Goal: Task Accomplishment & Management: Complete application form

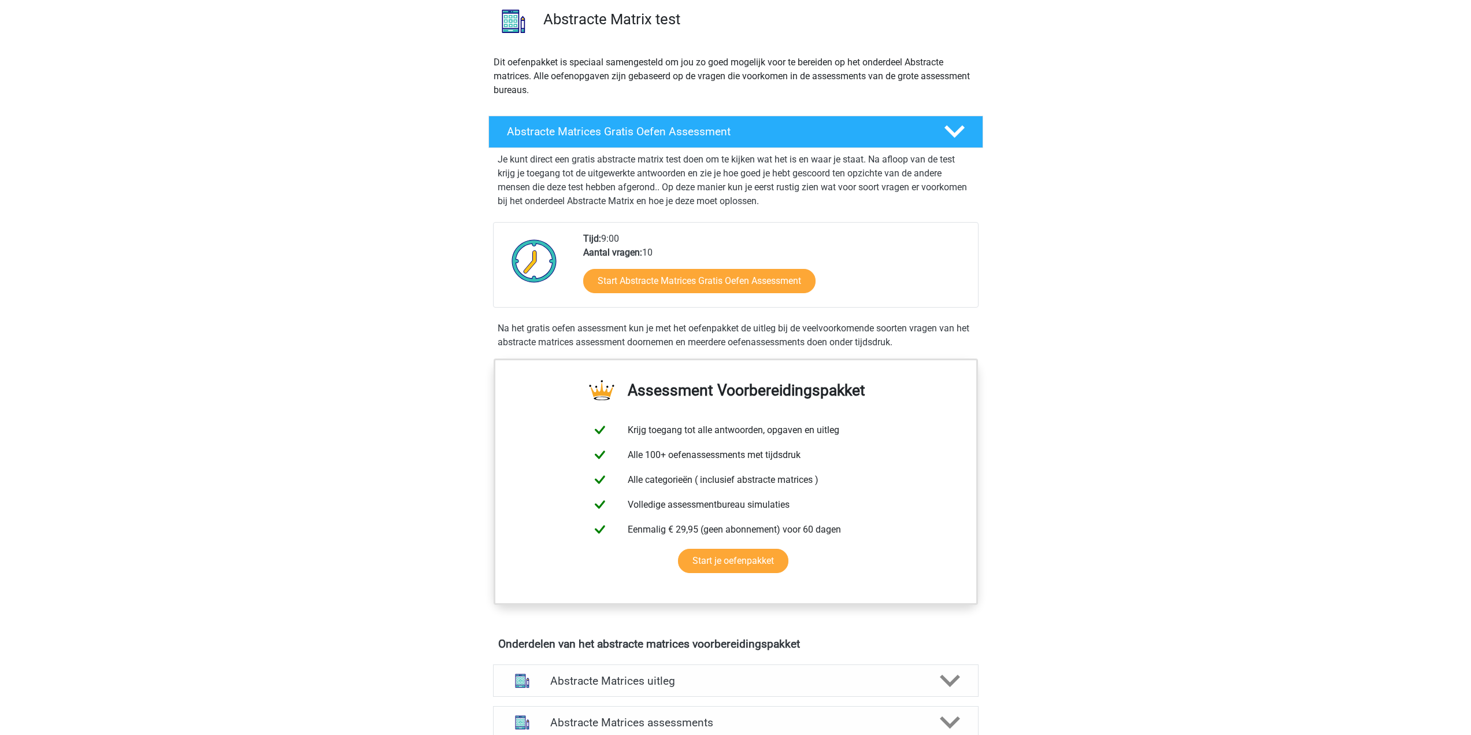
scroll to position [116, 0]
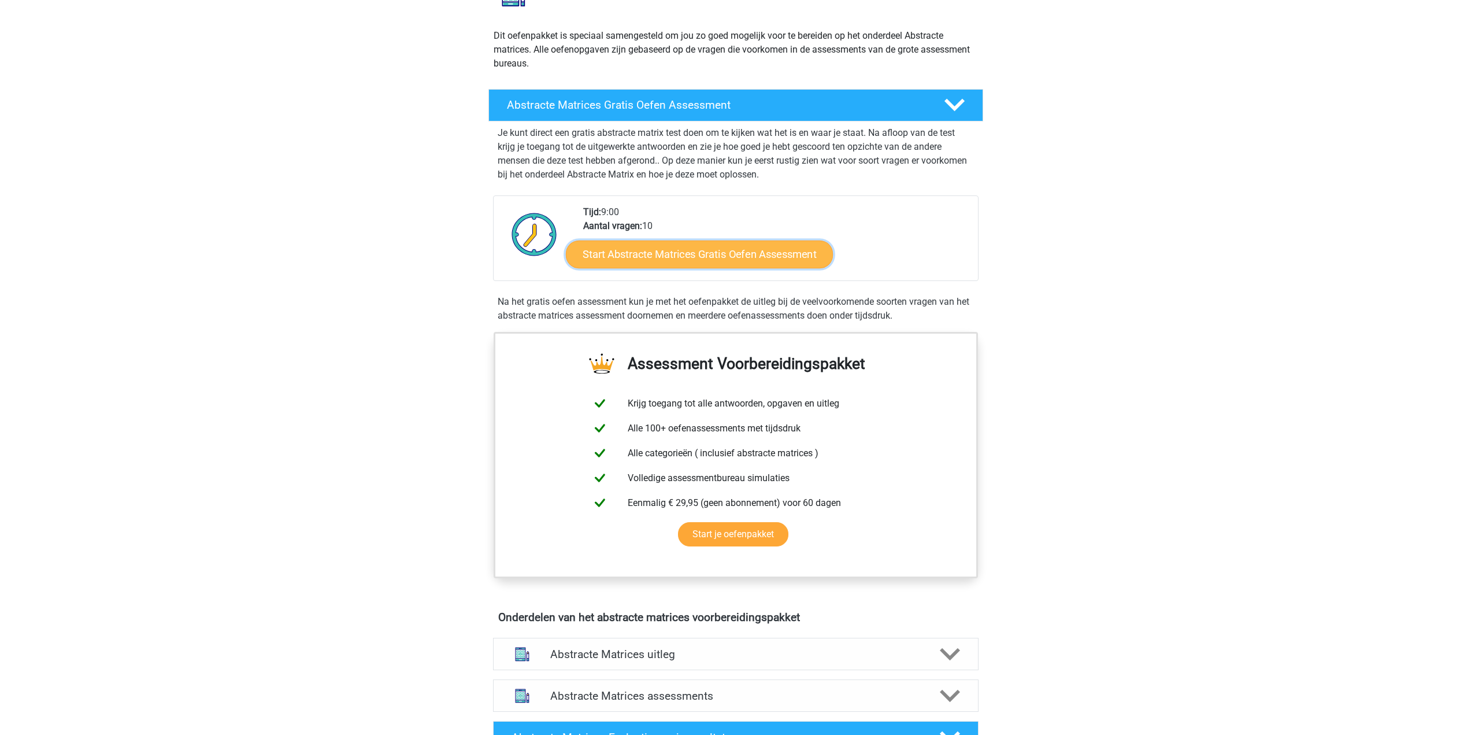
click at [751, 254] on link "Start Abstracte Matrices Gratis Oefen Assessment" at bounding box center [699, 254] width 267 height 28
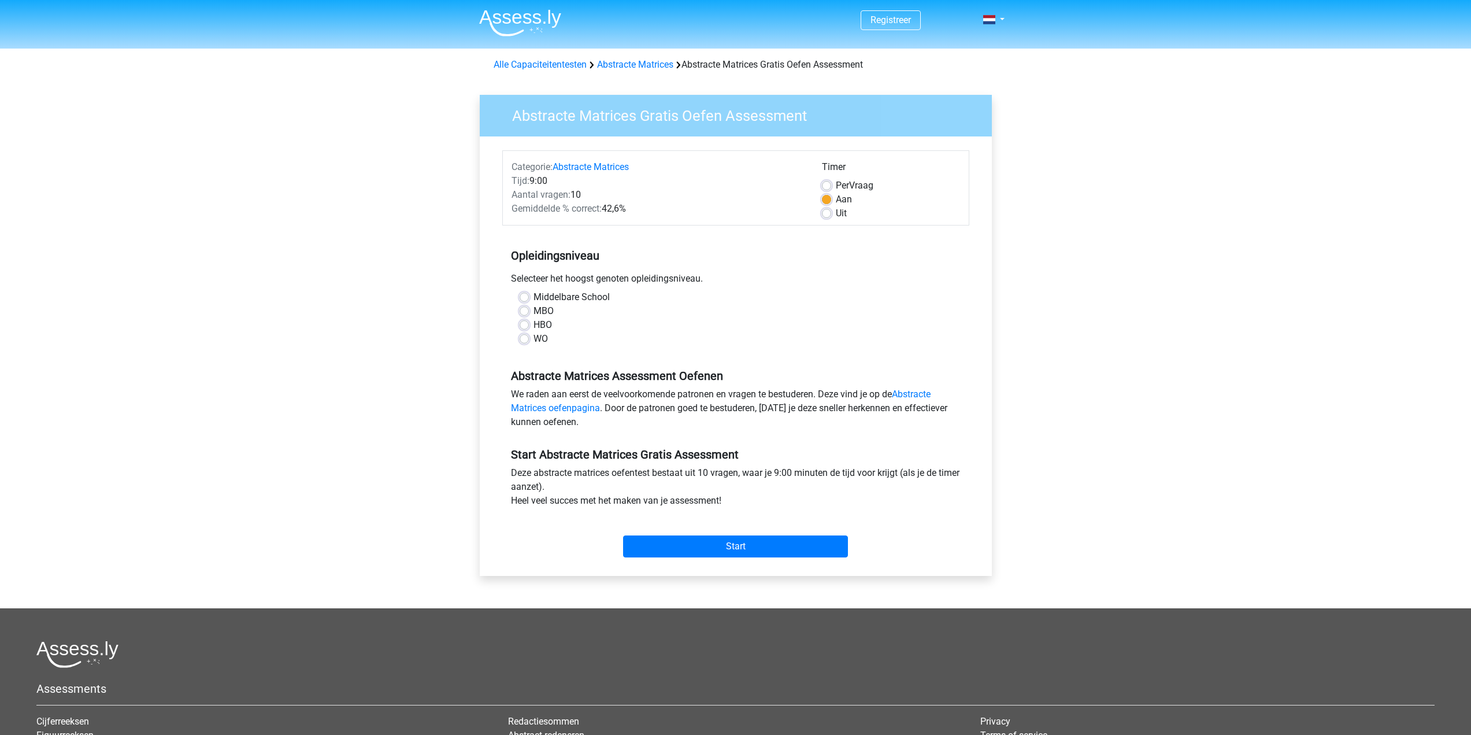
click at [534, 321] on label "HBO" at bounding box center [543, 325] width 19 height 14
click at [524, 321] on input "HBO" at bounding box center [524, 324] width 9 height 12
radio input "true"
click at [719, 548] on input "Start" at bounding box center [735, 546] width 225 height 22
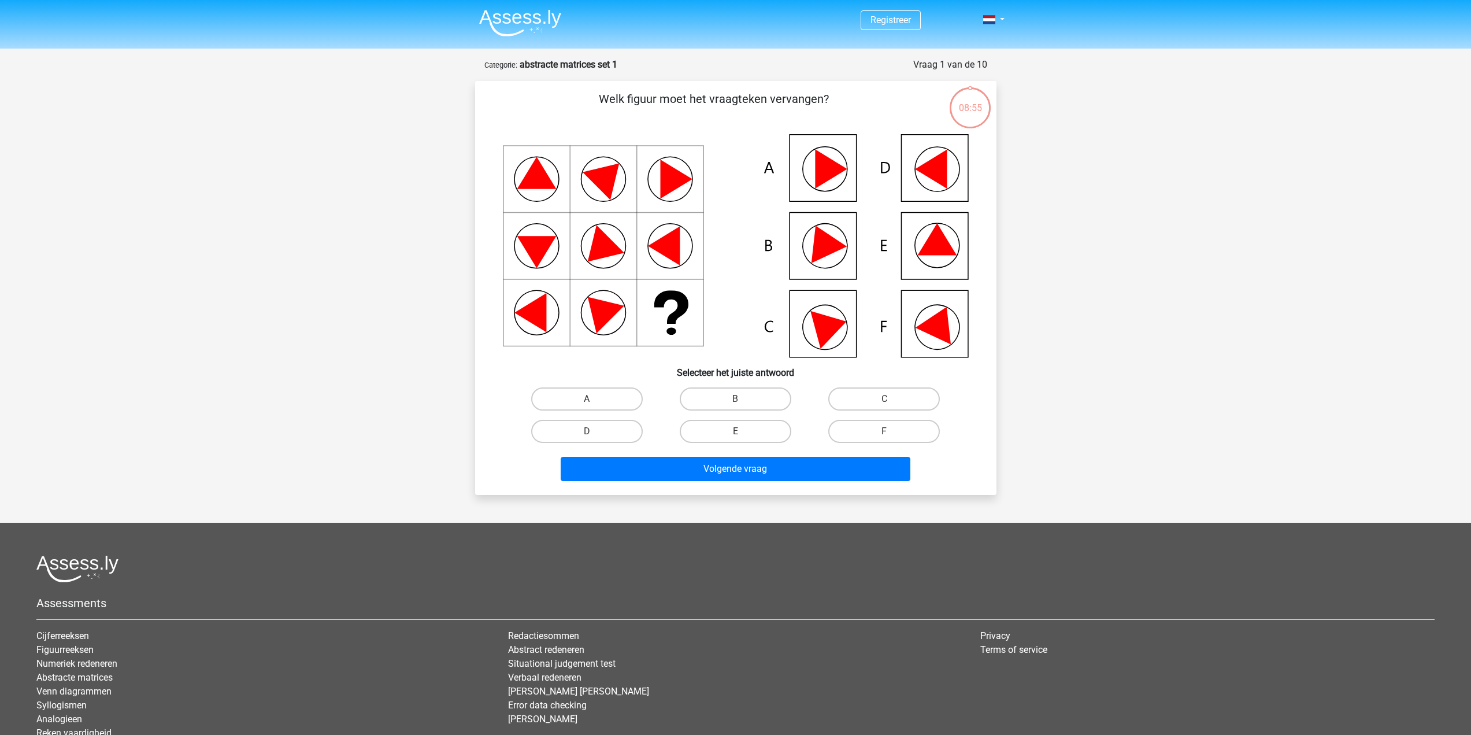
click at [1423, 97] on div "Registreer Nederlands English" at bounding box center [735, 414] width 1471 height 828
click at [792, 666] on li "Situational judgement test" at bounding box center [735, 664] width 454 height 14
click at [823, 320] on icon at bounding box center [831, 325] width 41 height 46
click at [881, 432] on label "F" at bounding box center [885, 431] width 112 height 23
click at [885, 432] on input "F" at bounding box center [889, 435] width 8 height 8
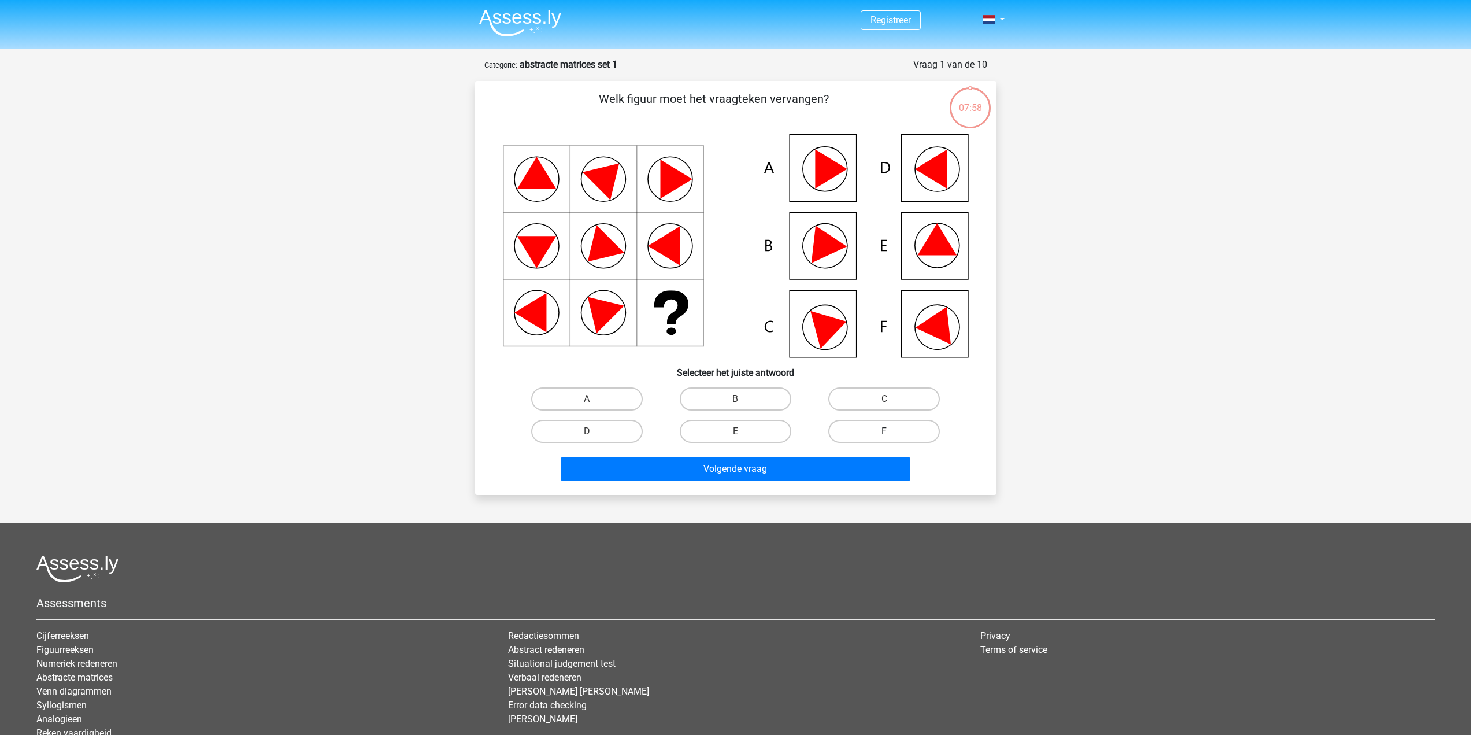
radio input "true"
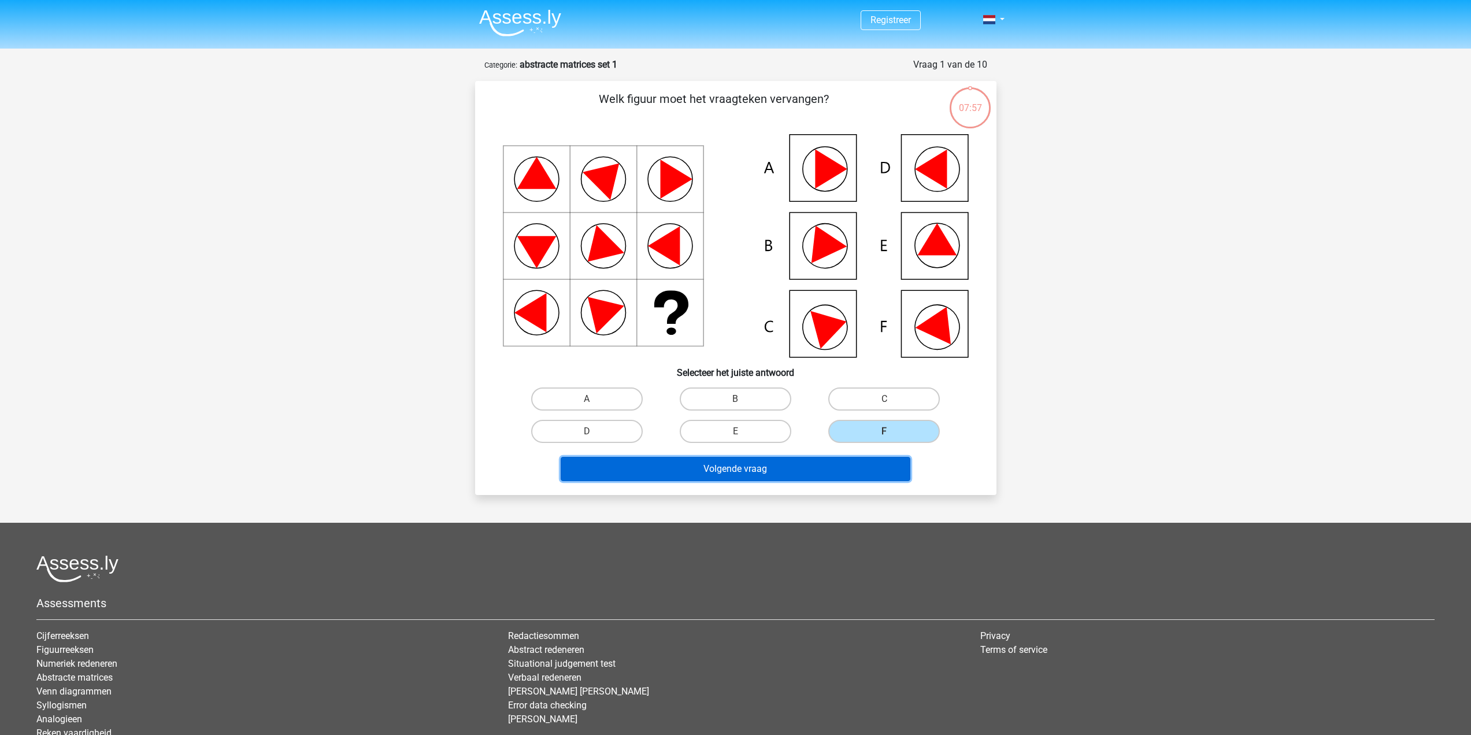
click at [820, 472] on button "Volgende vraag" at bounding box center [736, 469] width 350 height 24
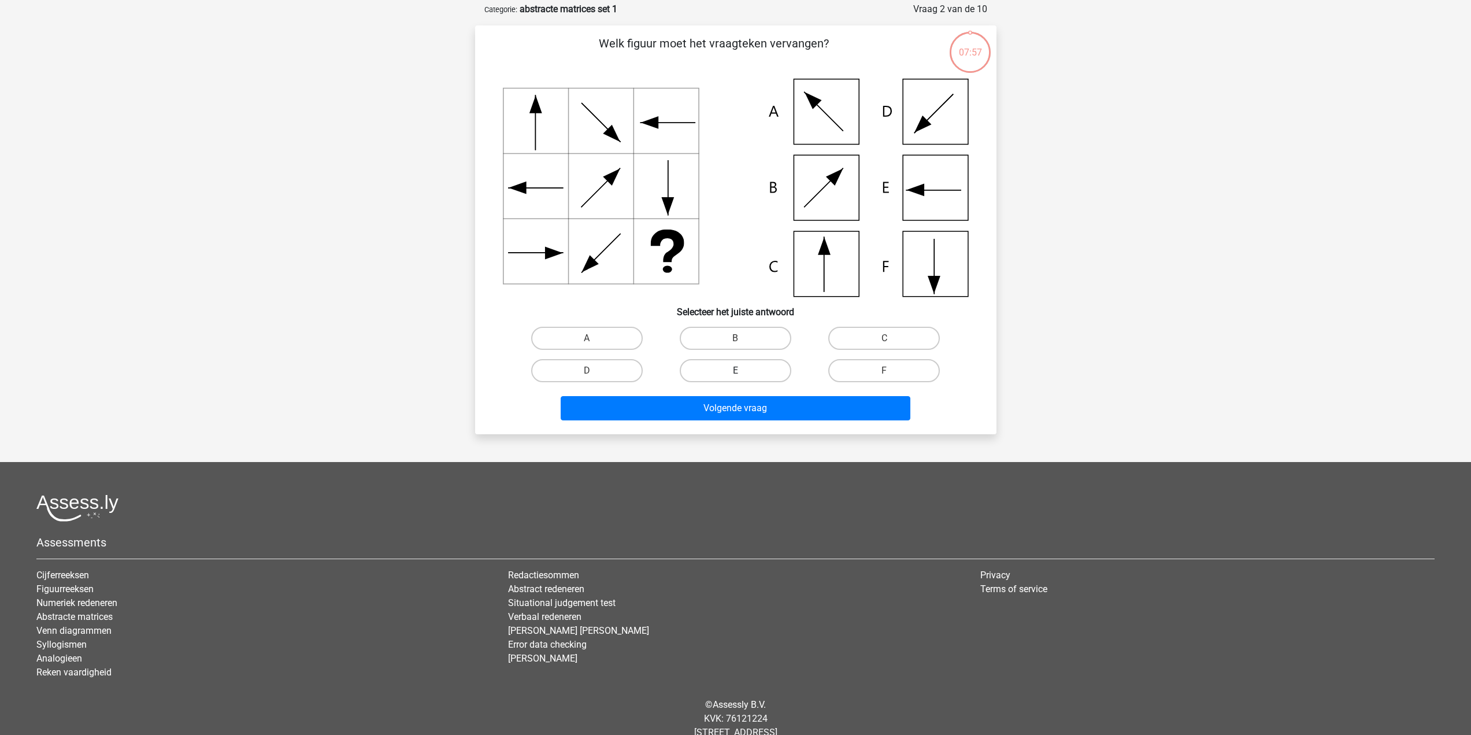
scroll to position [58, 0]
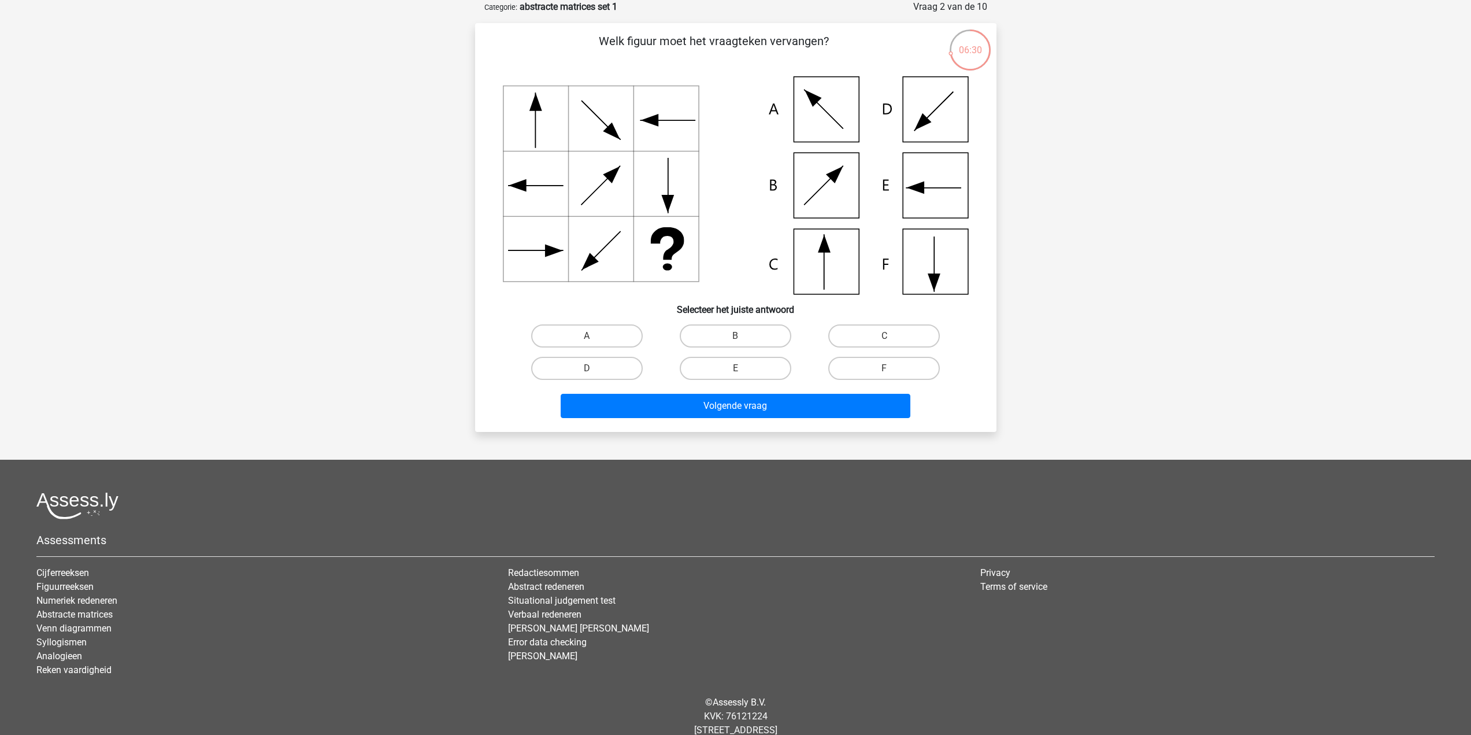
click at [809, 247] on icon at bounding box center [736, 185] width 466 height 218
click at [866, 331] on label "C" at bounding box center [885, 335] width 112 height 23
click at [885, 336] on input "C" at bounding box center [889, 340] width 8 height 8
radio input "true"
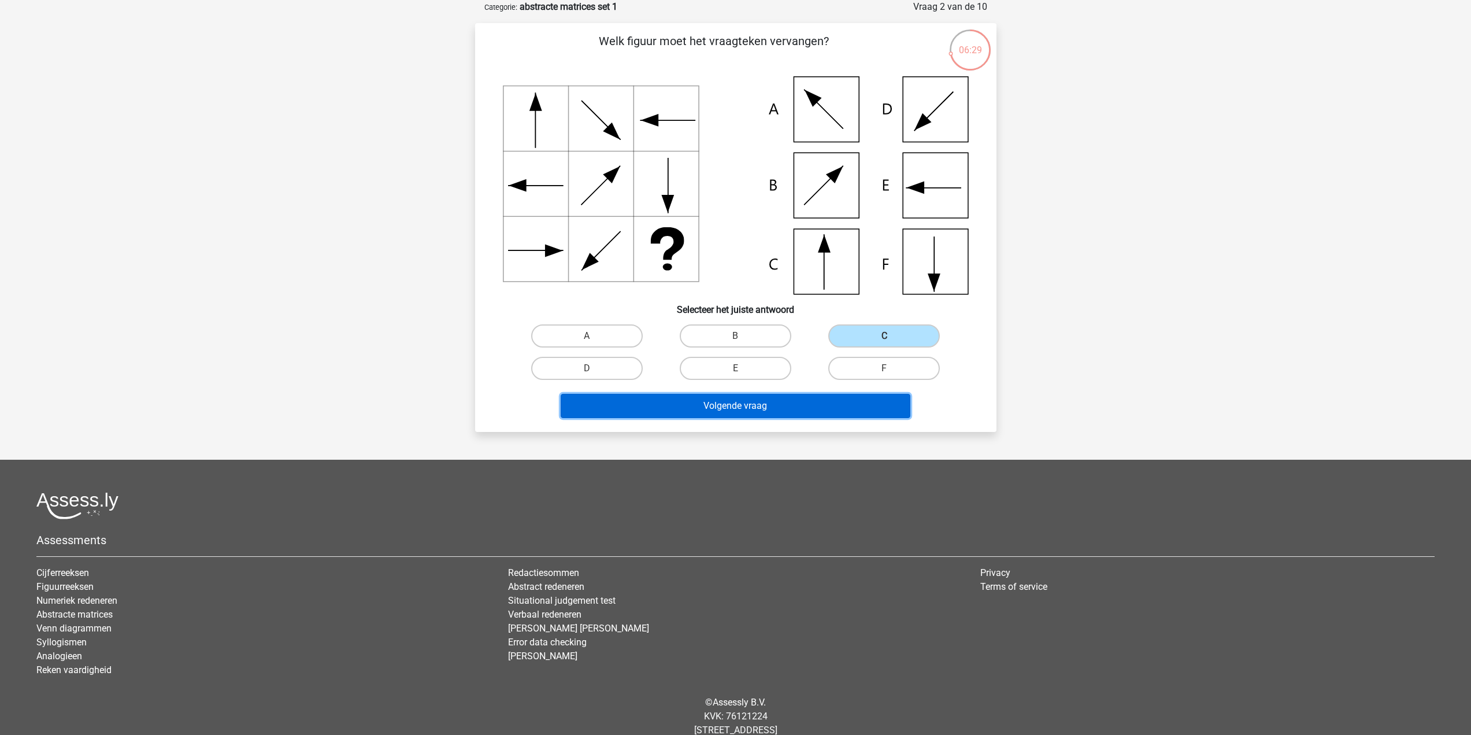
click at [815, 402] on button "Volgende vraag" at bounding box center [736, 406] width 350 height 24
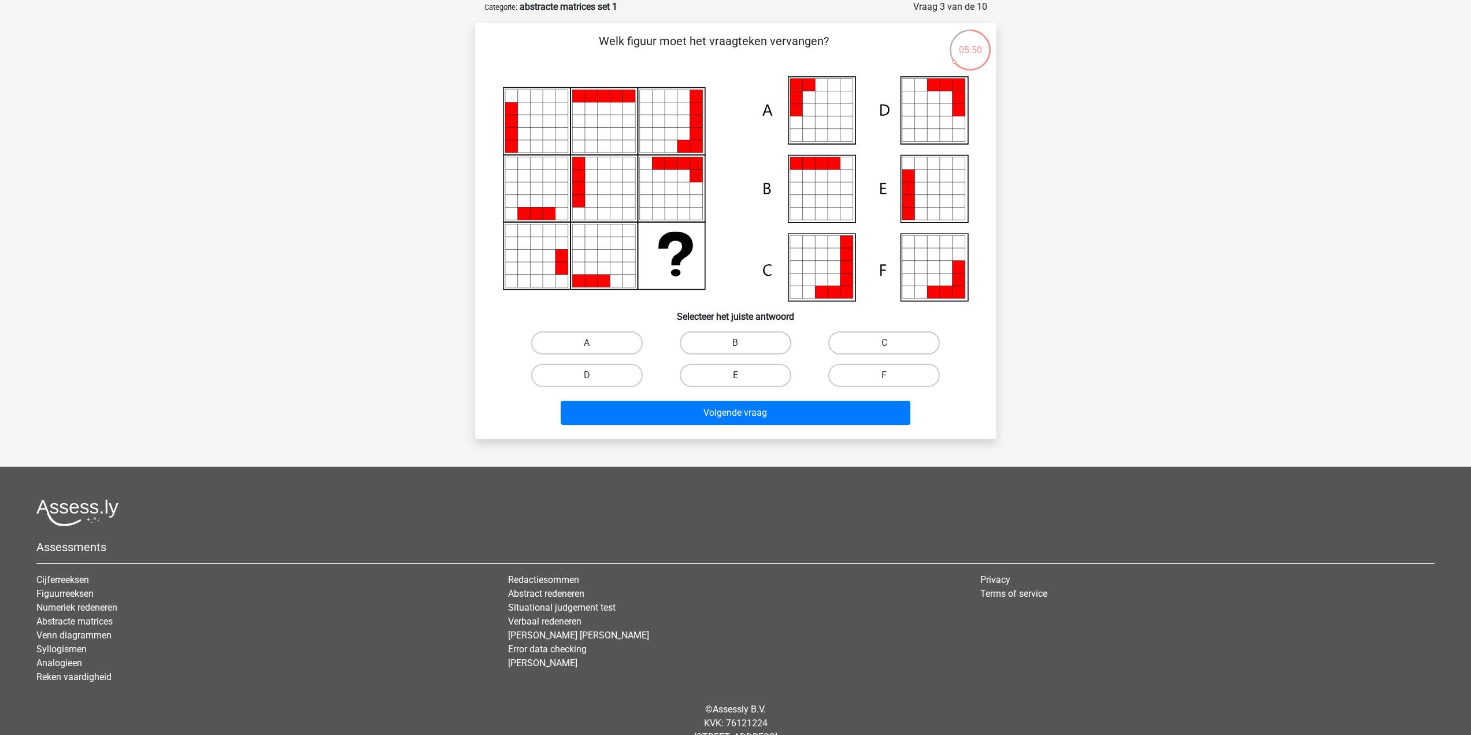
click at [1365, 289] on div "Registreer Nederlands English" at bounding box center [735, 357] width 1471 height 830
click at [829, 111] on icon at bounding box center [834, 110] width 13 height 13
click at [613, 351] on label "A" at bounding box center [587, 342] width 112 height 23
click at [594, 350] on input "A" at bounding box center [591, 347] width 8 height 8
radio input "true"
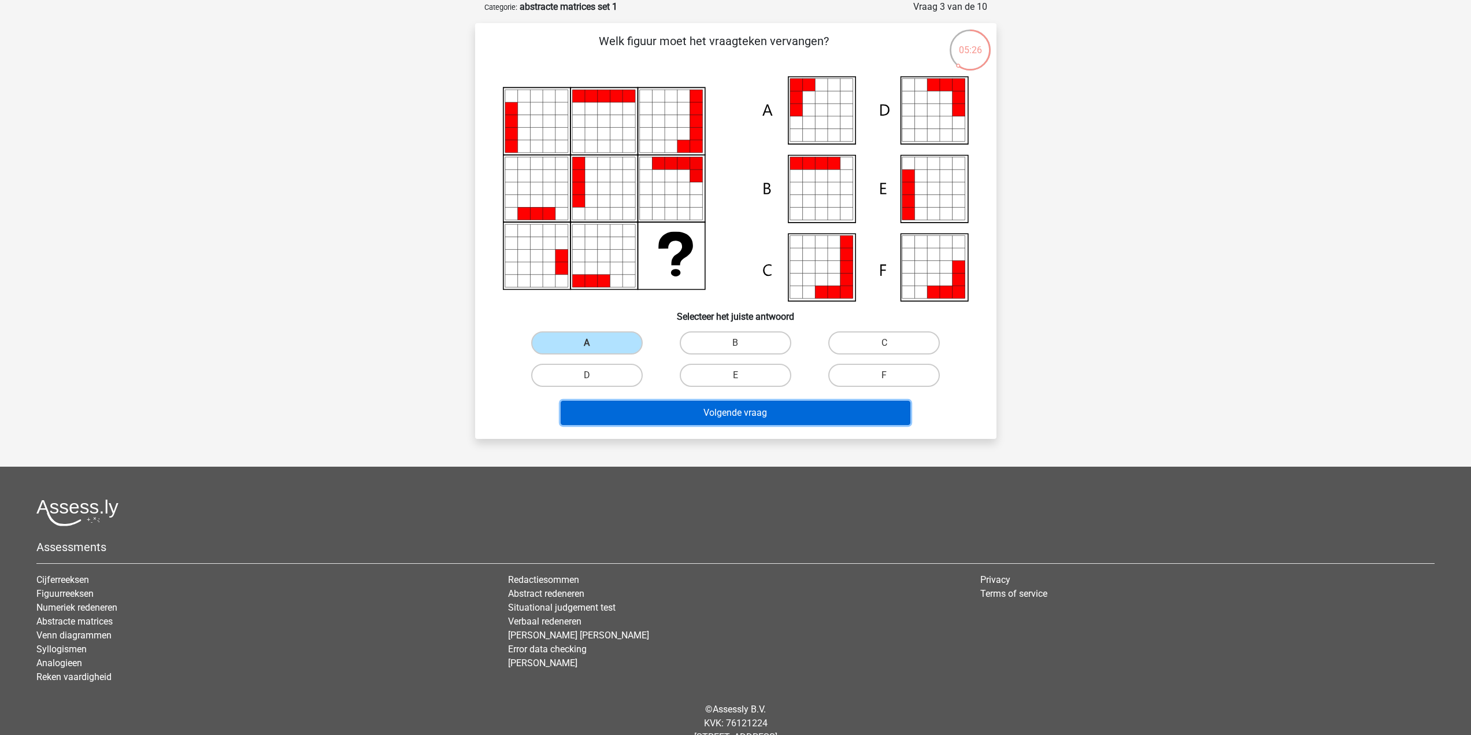
click at [738, 416] on button "Volgende vraag" at bounding box center [736, 413] width 350 height 24
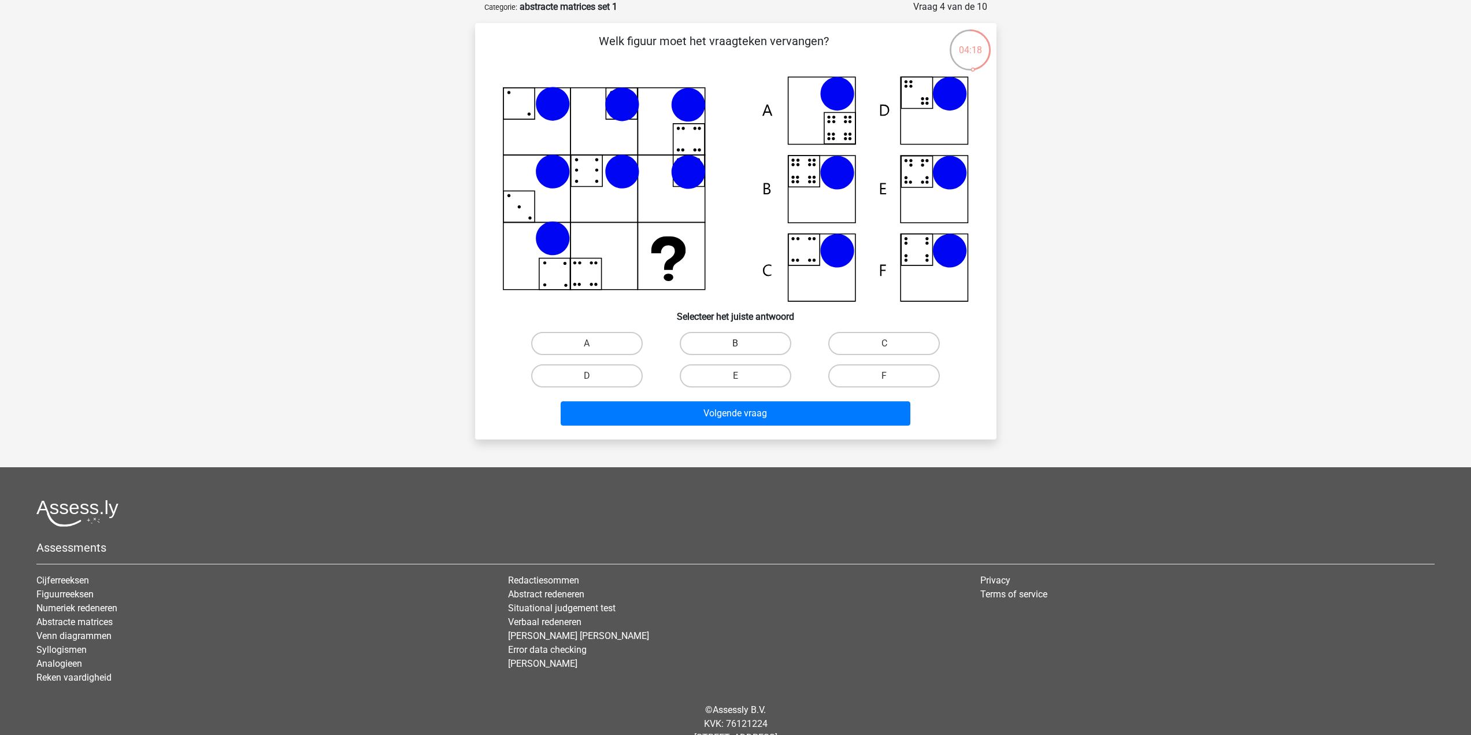
click at [751, 341] on label "B" at bounding box center [736, 343] width 112 height 23
click at [743, 343] on input "B" at bounding box center [739, 347] width 8 height 8
radio input "true"
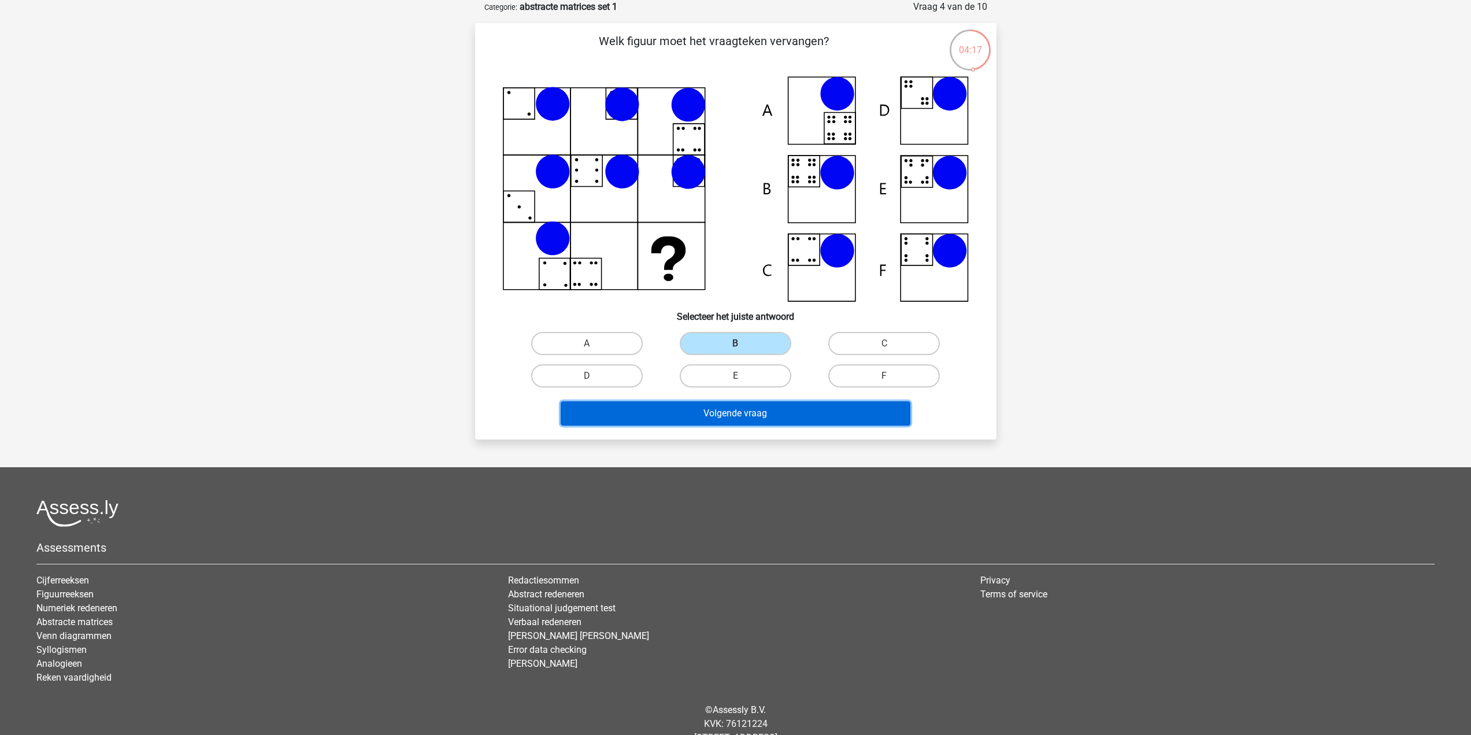
click at [767, 417] on button "Volgende vraag" at bounding box center [736, 413] width 350 height 24
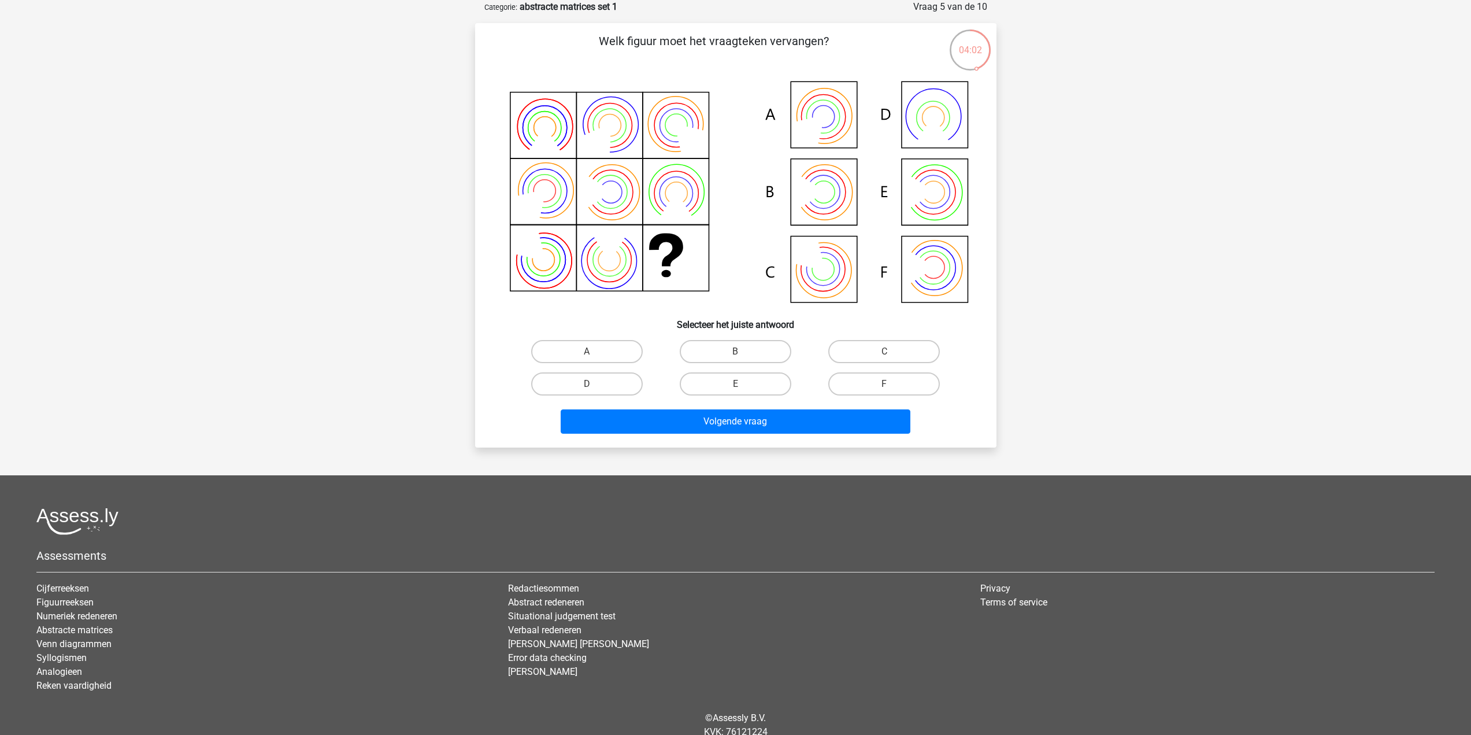
click at [820, 115] on icon at bounding box center [736, 193] width 466 height 234
click at [607, 349] on label "A" at bounding box center [587, 351] width 112 height 23
click at [594, 352] on input "A" at bounding box center [591, 356] width 8 height 8
radio input "true"
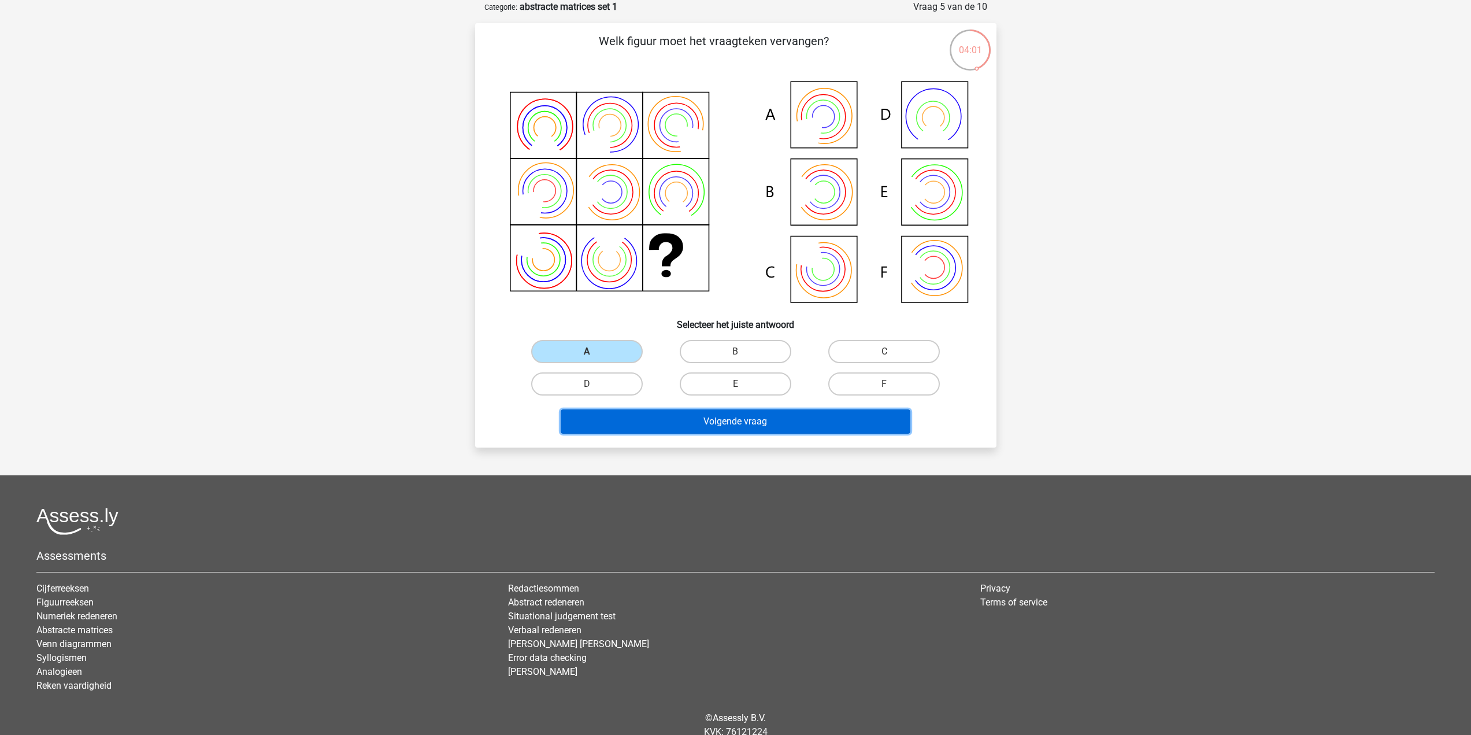
click at [749, 424] on button "Volgende vraag" at bounding box center [736, 421] width 350 height 24
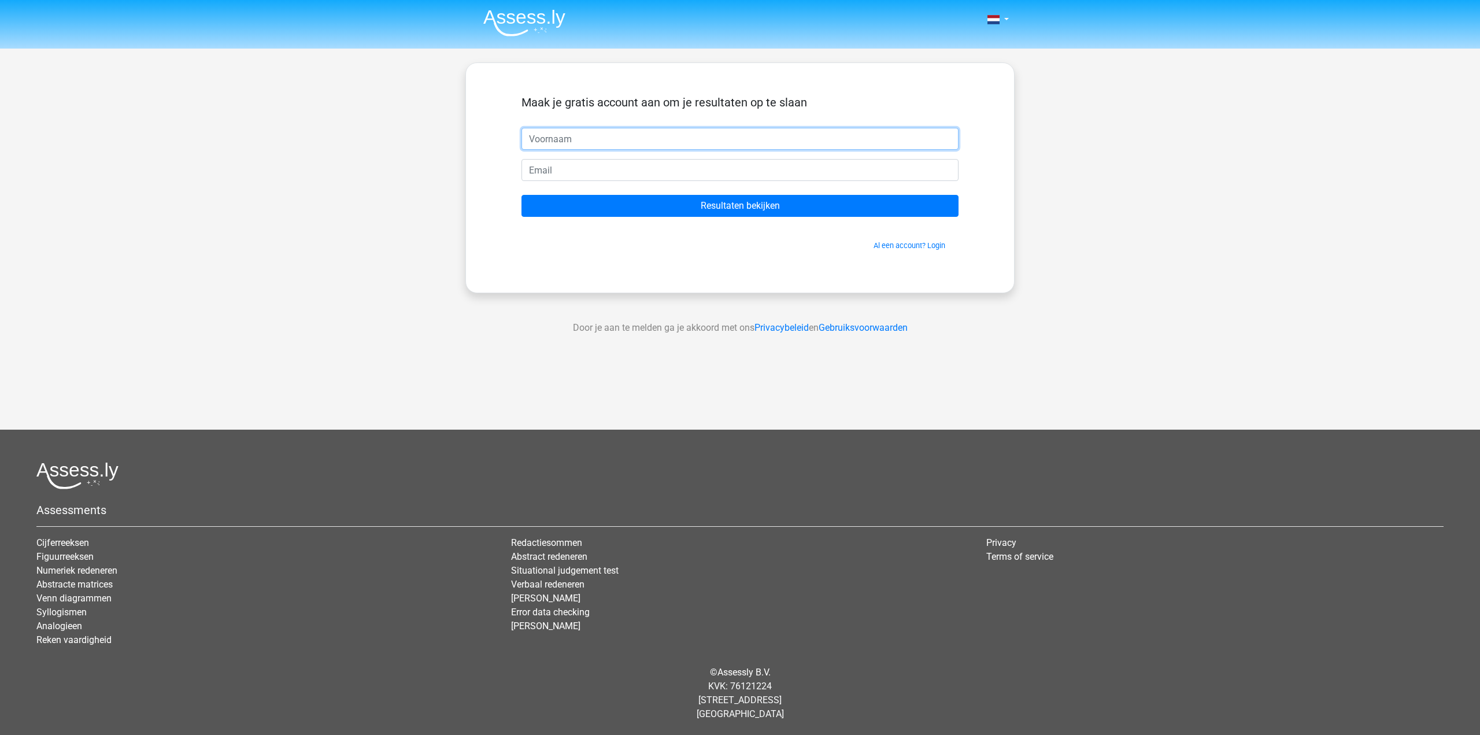
click at [675, 133] on input "text" at bounding box center [740, 139] width 437 height 22
